Goal: Task Accomplishment & Management: Manage account settings

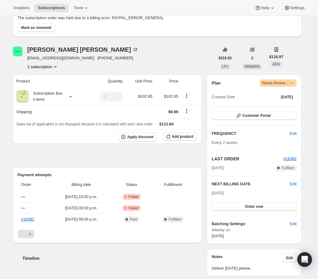
scroll to position [55, 0]
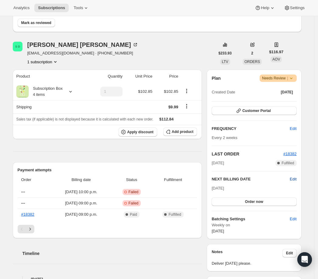
click at [297, 178] on span "Edit" at bounding box center [293, 179] width 7 height 6
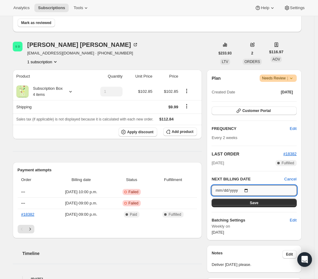
click at [254, 189] on input "[DATE]" at bounding box center [254, 190] width 85 height 10
type input "[DATE]"
click at [272, 201] on button "Save" at bounding box center [254, 203] width 85 height 9
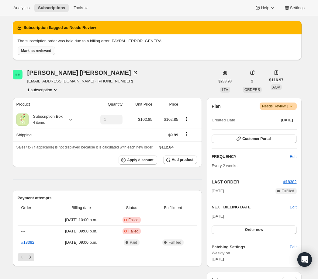
click at [40, 49] on span "Mark as reviewed" at bounding box center [36, 50] width 30 height 5
